Goal: Contribute content

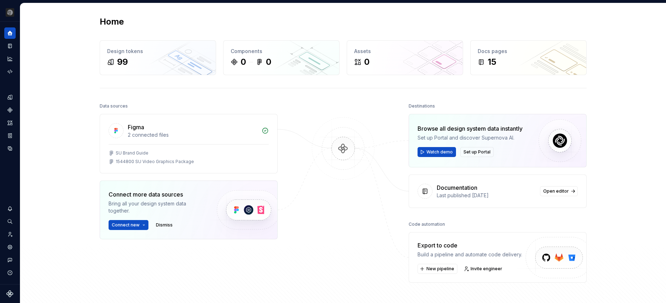
click at [78, 57] on div "Home Design tokens 99 Components 0 0 Assets 0 Docs pages 15 Data sources Figma …" at bounding box center [343, 164] width 646 height 322
click at [11, 32] on icon "Home" at bounding box center [9, 33] width 5 height 5
click at [10, 34] on icon "Home" at bounding box center [9, 33] width 5 height 5
click at [8, 47] on icon "Documentation" at bounding box center [10, 46] width 4 height 5
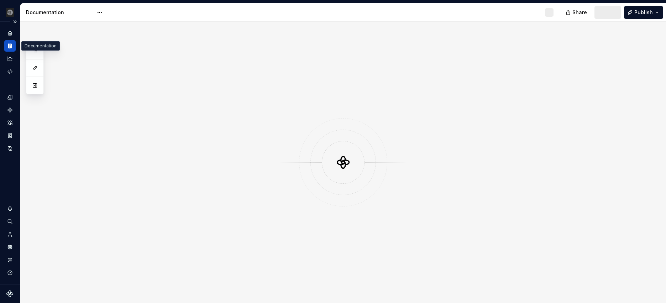
click at [12, 46] on icon "Documentation" at bounding box center [10, 46] width 6 height 6
click at [12, 16] on html "SEI Video Standards M Dataset Strayer Documentation M Share Preview Publish Pag…" at bounding box center [333, 151] width 666 height 303
click at [15, 16] on html "SEI Video Standards M Dataset Strayer Documentation M Share Preview Publish Pag…" at bounding box center [333, 151] width 666 height 303
click at [15, 21] on button "Expand sidebar" at bounding box center [15, 22] width 10 height 10
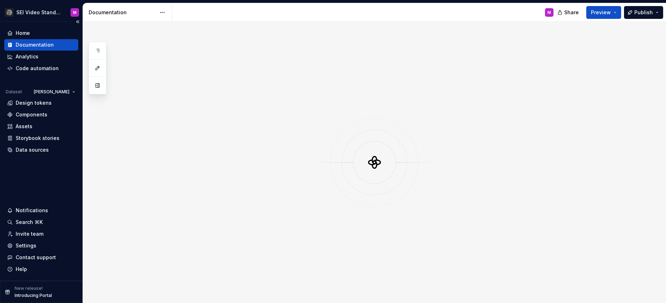
click at [37, 41] on div "Documentation" at bounding box center [35, 44] width 38 height 7
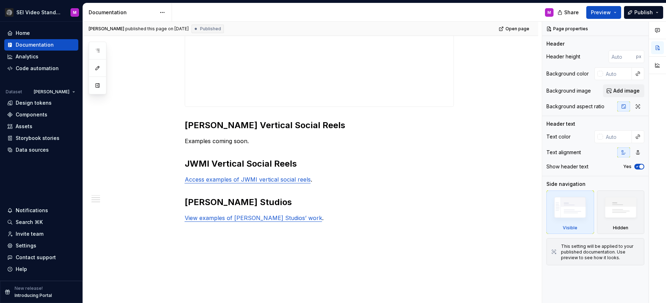
scroll to position [346, 0]
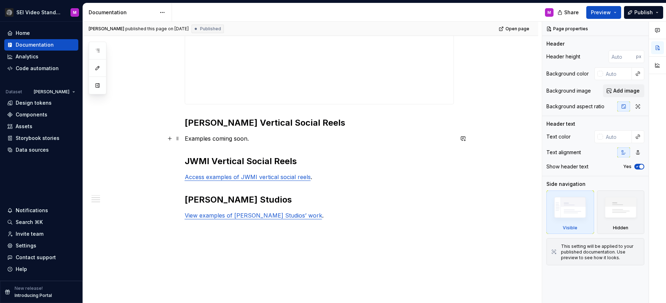
click at [217, 139] on p "Examples coming soon." at bounding box center [319, 138] width 269 height 9
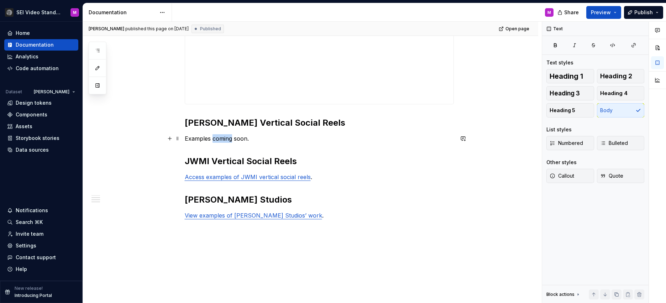
click at [217, 139] on p "Examples coming soon." at bounding box center [319, 138] width 269 height 9
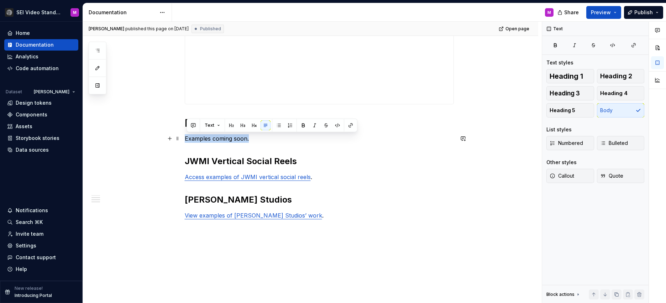
click at [217, 139] on p "Examples coming soon." at bounding box center [319, 138] width 269 height 9
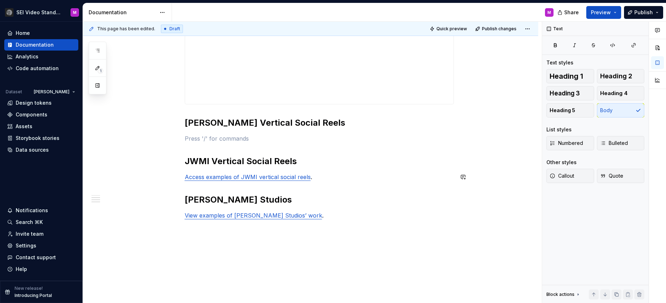
click at [266, 181] on p "Access examples of JWMI vertical social reels ." at bounding box center [319, 177] width 269 height 9
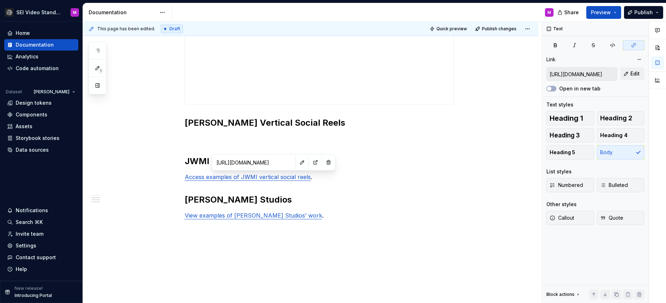
type textarea "*"
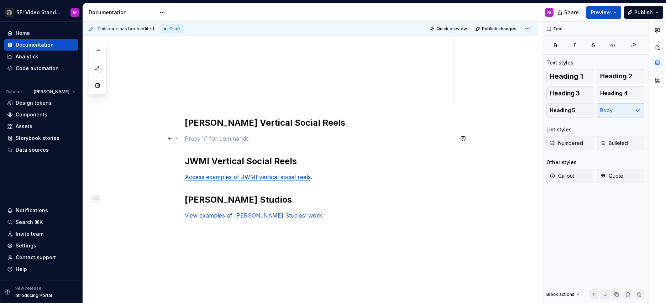
click at [194, 142] on p at bounding box center [319, 138] width 269 height 9
click at [197, 141] on p "Access examples of [PERSON_NAME] vertical social reels." at bounding box center [319, 138] width 269 height 9
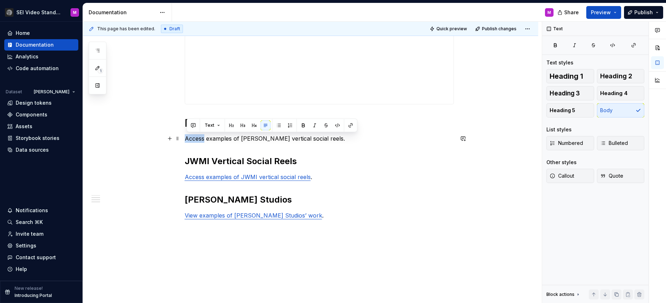
click at [197, 141] on p "Access examples of [PERSON_NAME] vertical social reels." at bounding box center [319, 138] width 269 height 9
click at [350, 125] on button "button" at bounding box center [351, 125] width 10 height 10
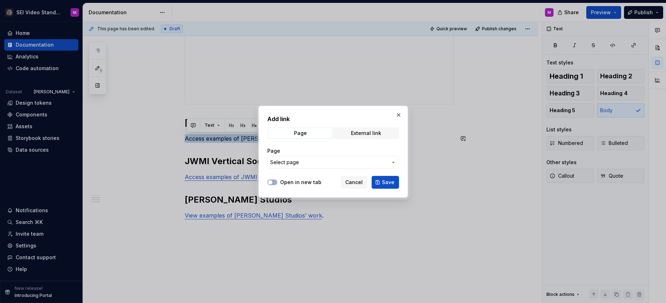
click at [346, 156] on button "Select page" at bounding box center [333, 162] width 132 height 13
click at [348, 157] on div "Add link Page External link Page Select page Open in new tab Cancel Save" at bounding box center [333, 151] width 666 height 303
click at [348, 134] on span "External link" at bounding box center [366, 133] width 64 height 10
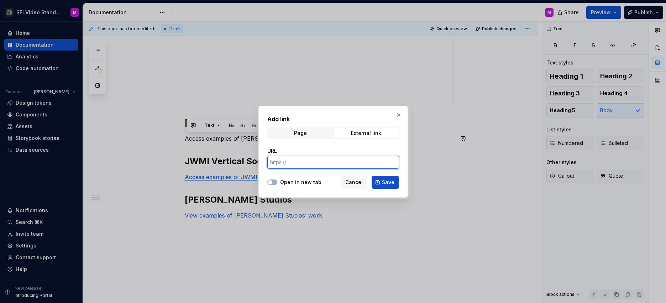
click at [339, 161] on input "URL" at bounding box center [333, 162] width 132 height 13
paste input "[URL][DOMAIN_NAME]"
type input "[URL][DOMAIN_NAME]"
click at [387, 172] on div "URL [URL][DOMAIN_NAME]" at bounding box center [333, 158] width 132 height 30
click at [386, 183] on span "Save" at bounding box center [388, 182] width 12 height 7
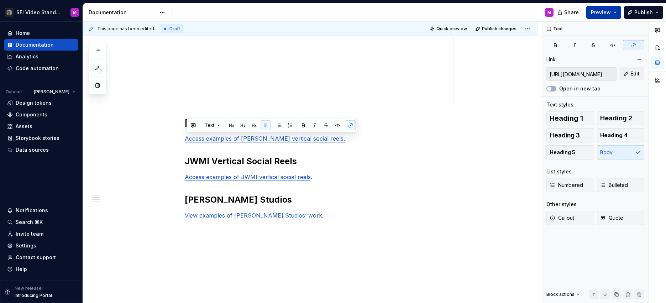
click at [604, 12] on span "Preview" at bounding box center [601, 12] width 20 height 7
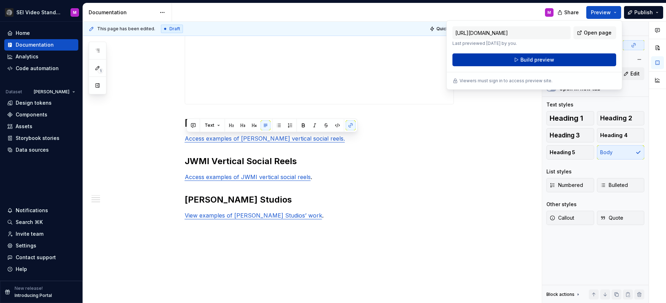
click at [558, 62] on button "Build preview" at bounding box center [535, 59] width 164 height 13
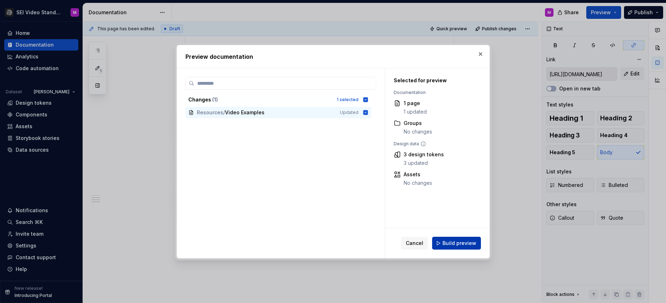
click at [450, 245] on span "Build preview" at bounding box center [460, 243] width 34 height 7
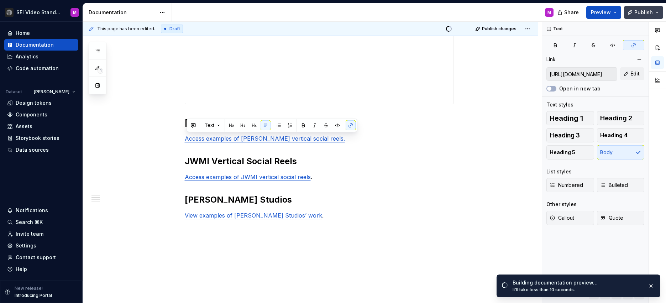
click at [645, 9] on span "Publish" at bounding box center [643, 12] width 19 height 7
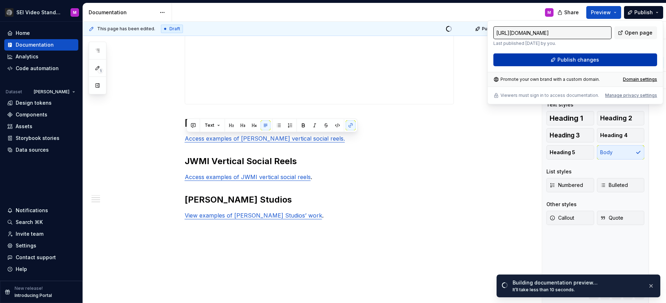
click at [595, 60] on span "Publish changes" at bounding box center [579, 59] width 42 height 7
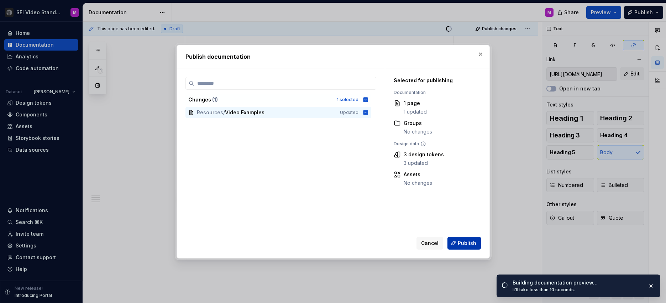
click at [470, 243] on span "Publish" at bounding box center [467, 243] width 19 height 7
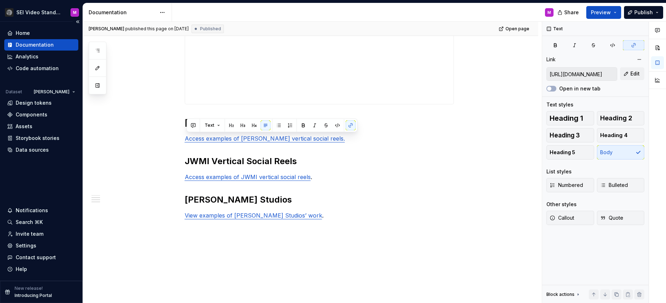
type textarea "*"
